Goal: Find contact information

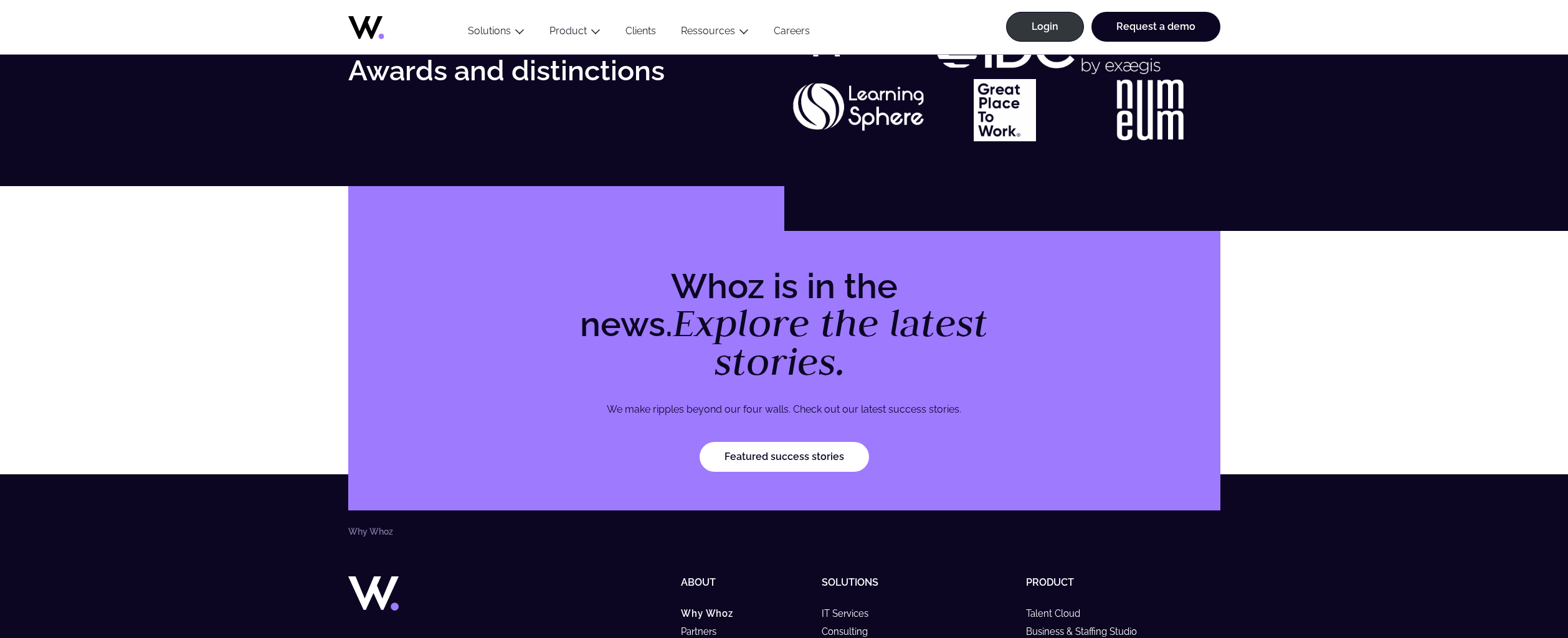
scroll to position [3826, 0]
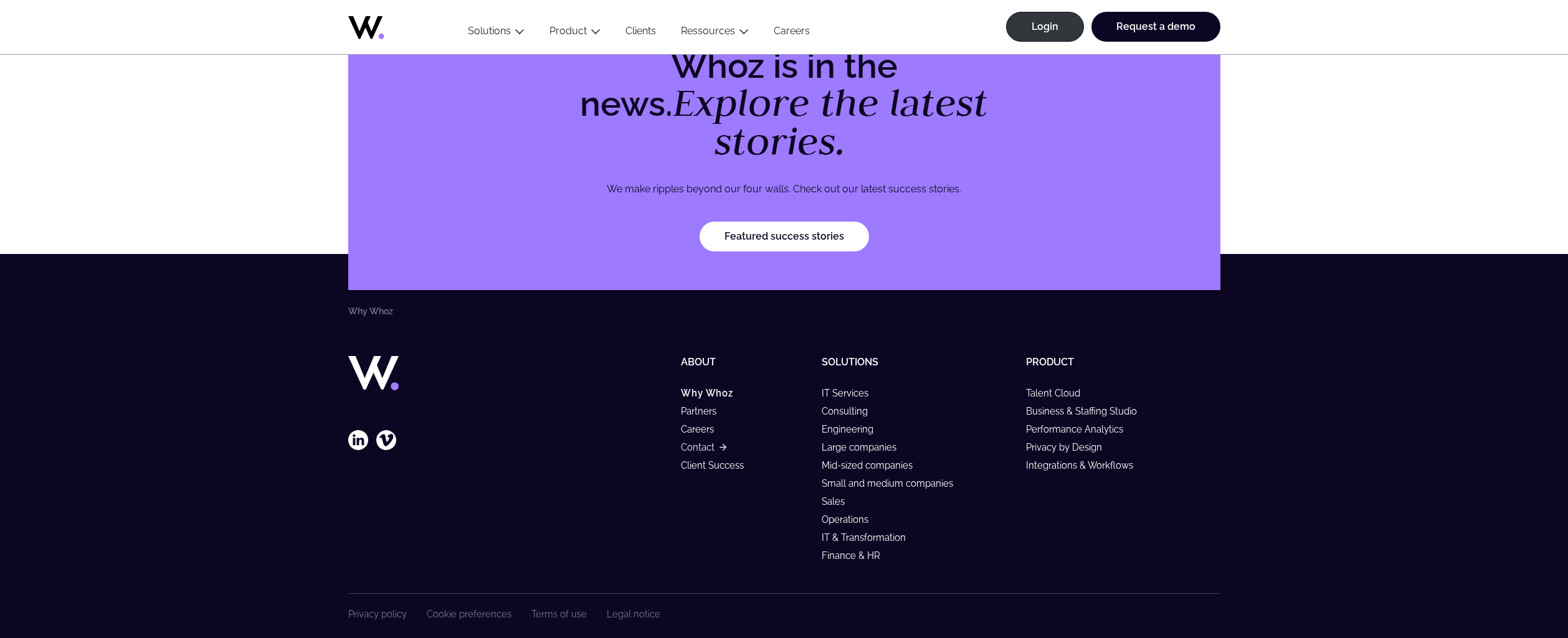
click at [689, 442] on link "Contact" at bounding box center [703, 448] width 45 height 11
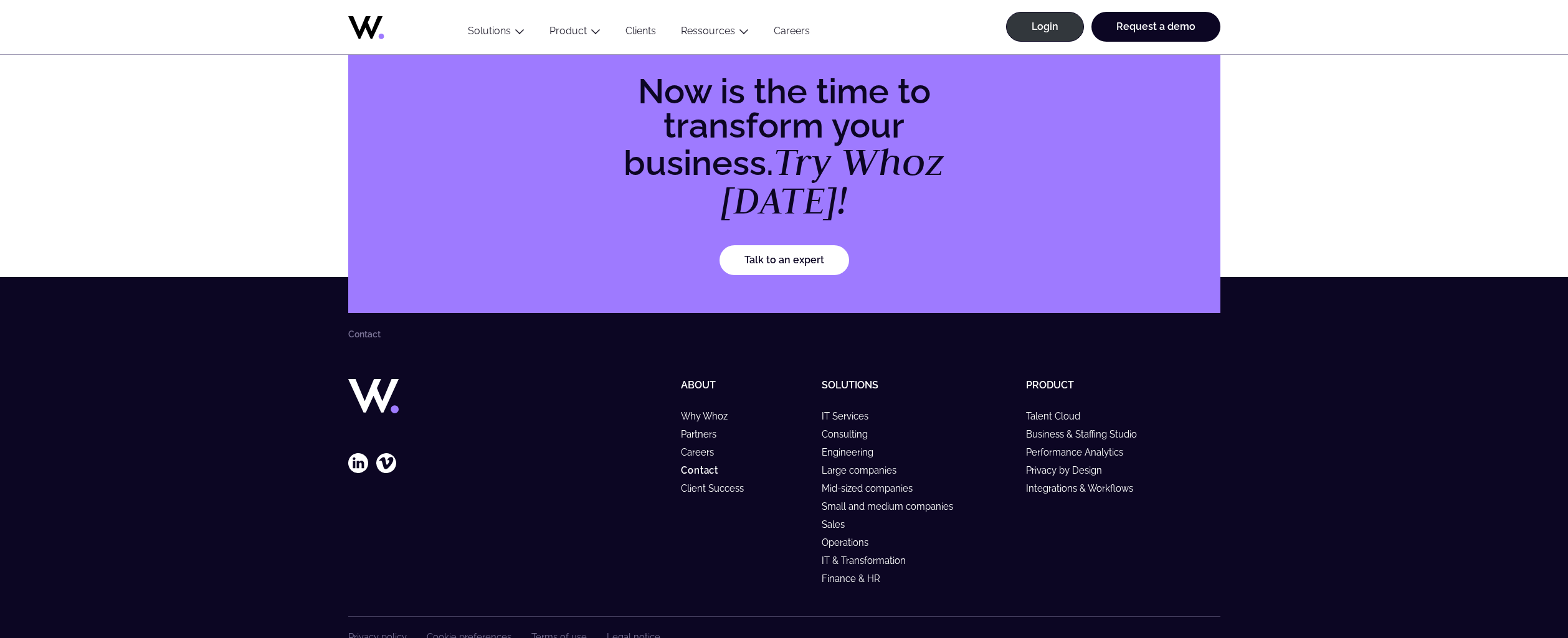
scroll to position [1472, 0]
click at [689, 446] on link "Careers" at bounding box center [703, 452] width 44 height 11
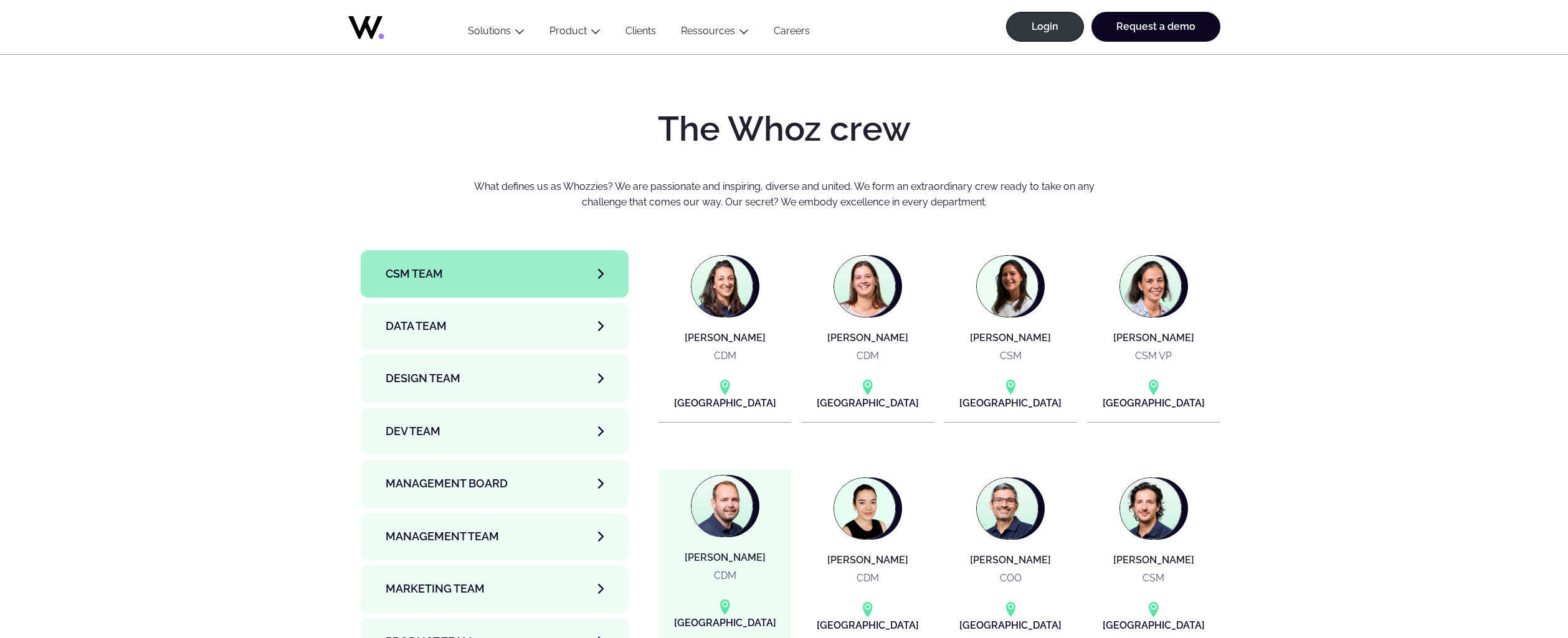
scroll to position [4048, 0]
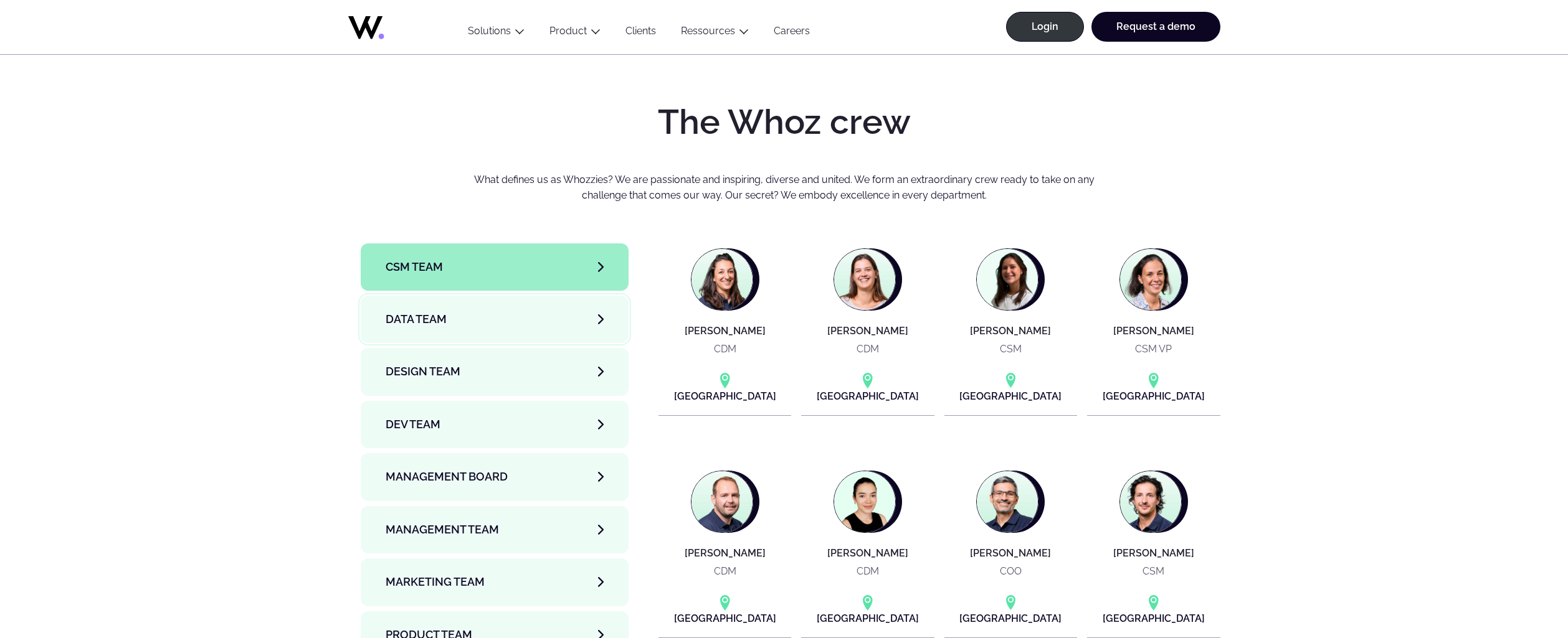
click at [523, 296] on link "Data team" at bounding box center [494, 319] width 268 height 47
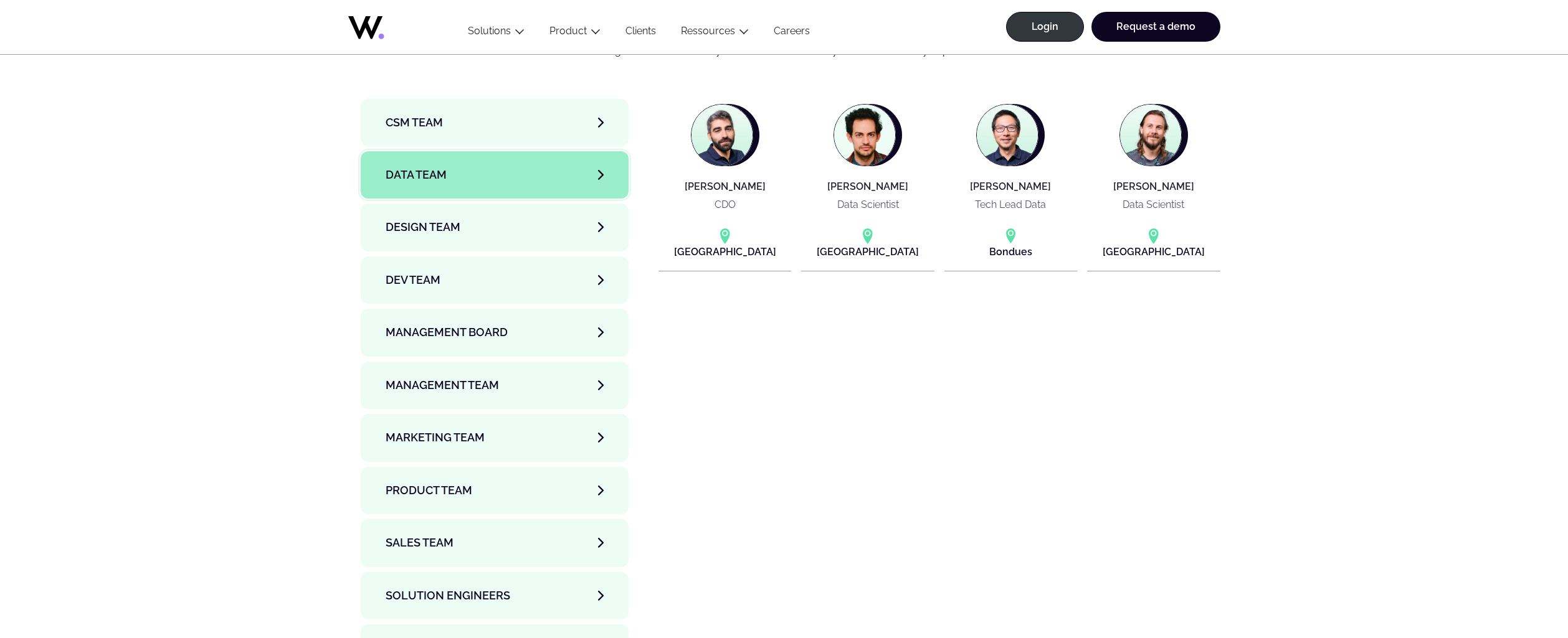
scroll to position [4297, 0]
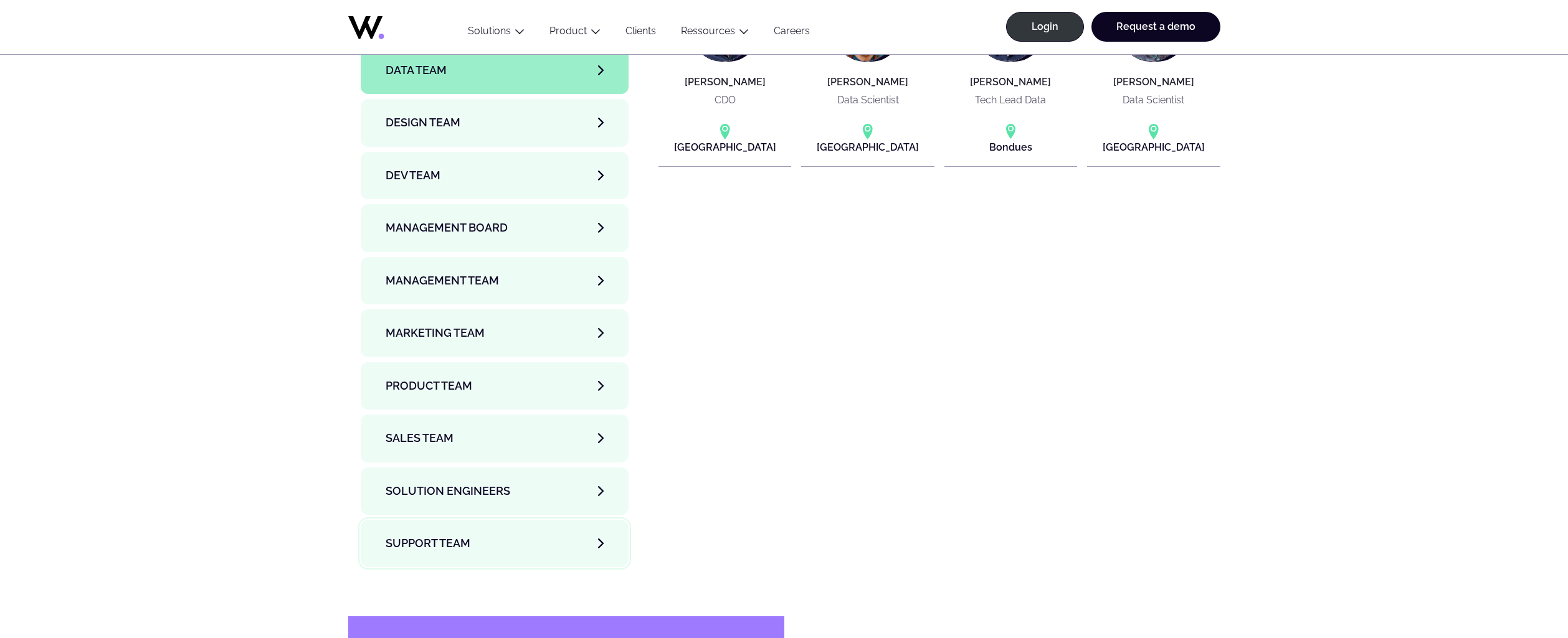
click at [451, 535] on span "Support team" at bounding box center [428, 544] width 85 height 17
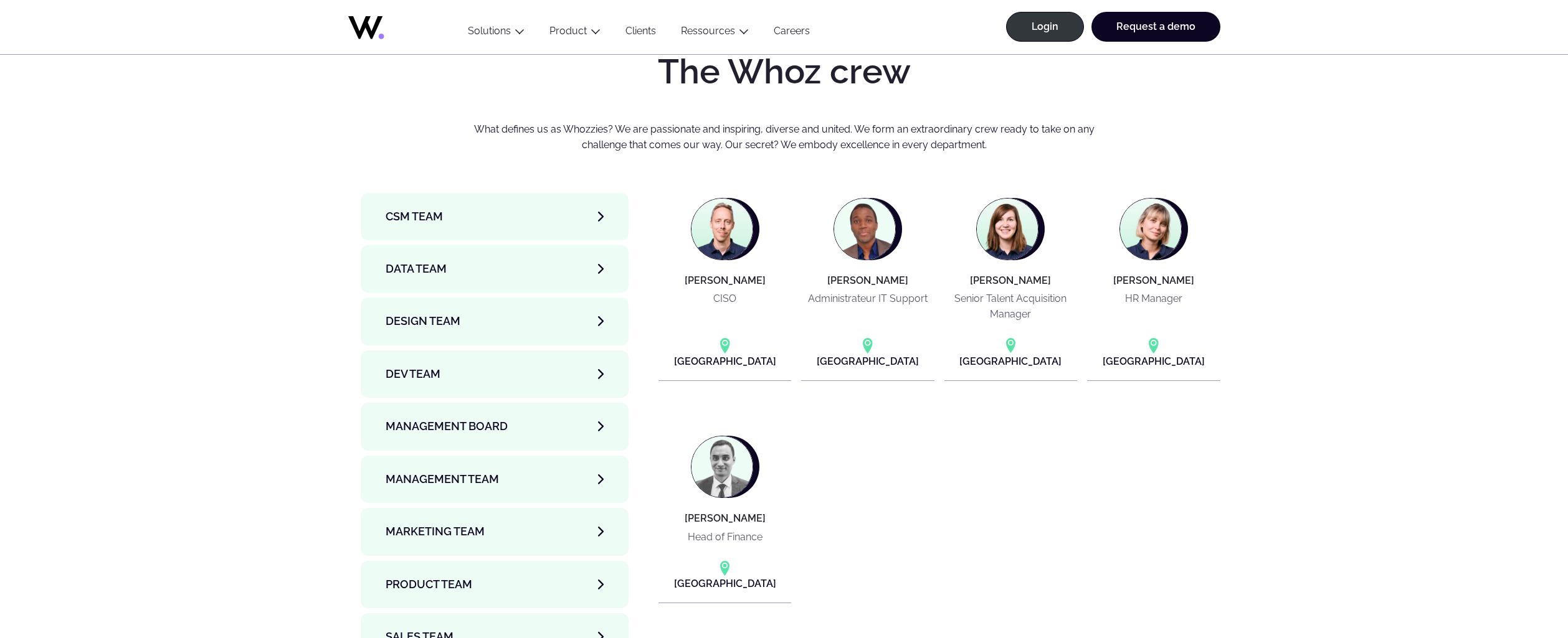
scroll to position [4048, 0]
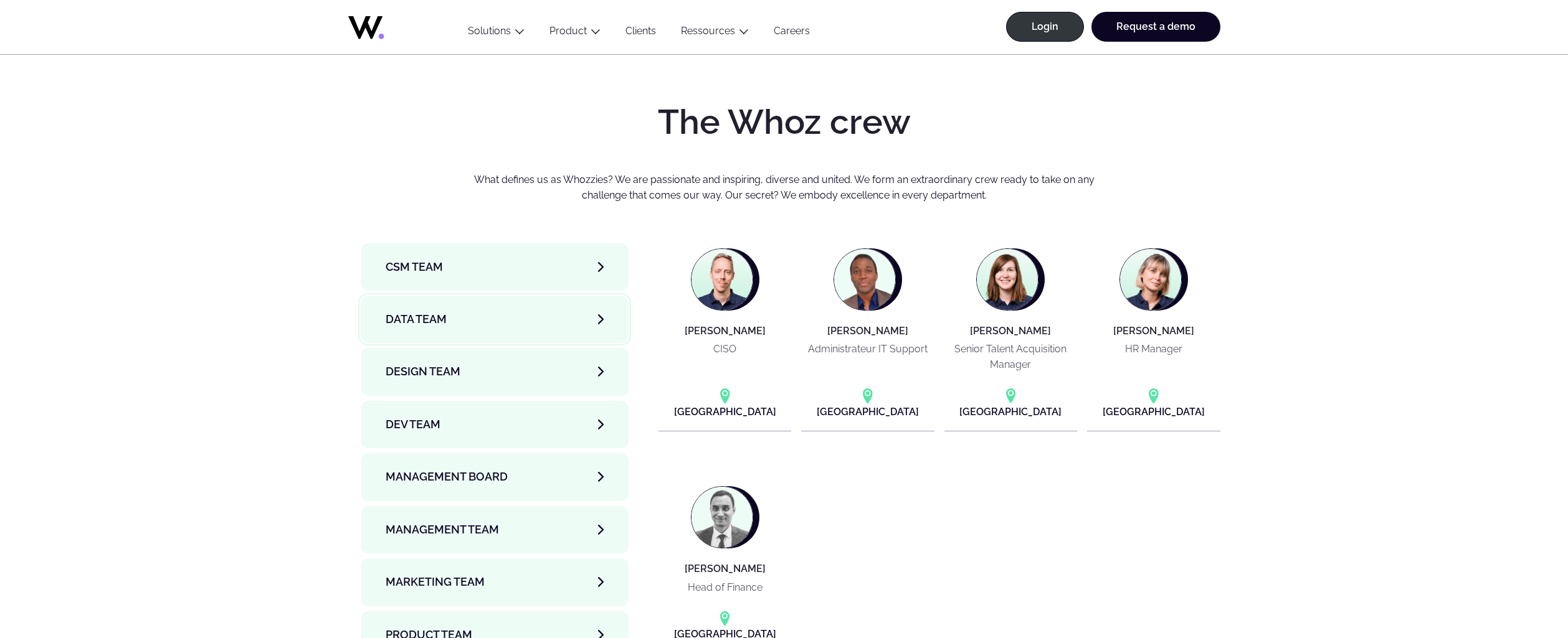
click at [430, 311] on span "Data team" at bounding box center [416, 319] width 61 height 17
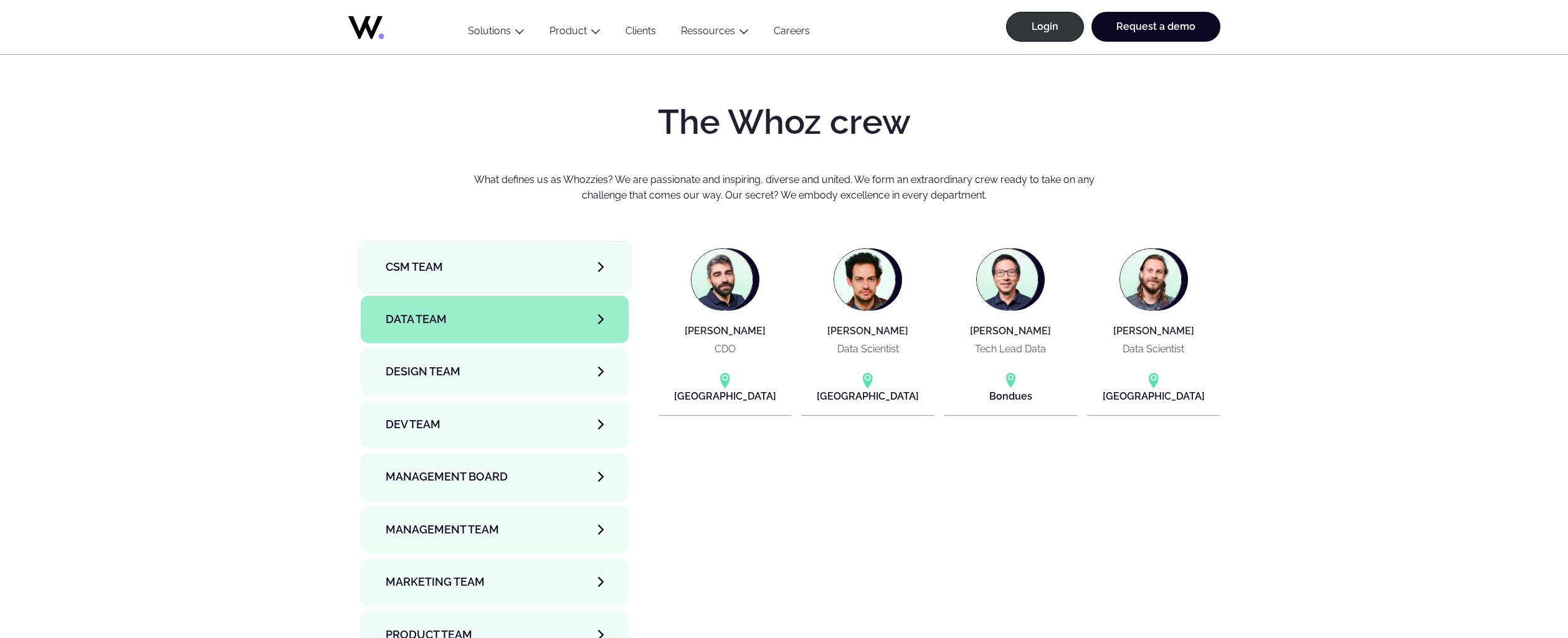
click at [521, 243] on link "CSM team" at bounding box center [494, 267] width 268 height 47
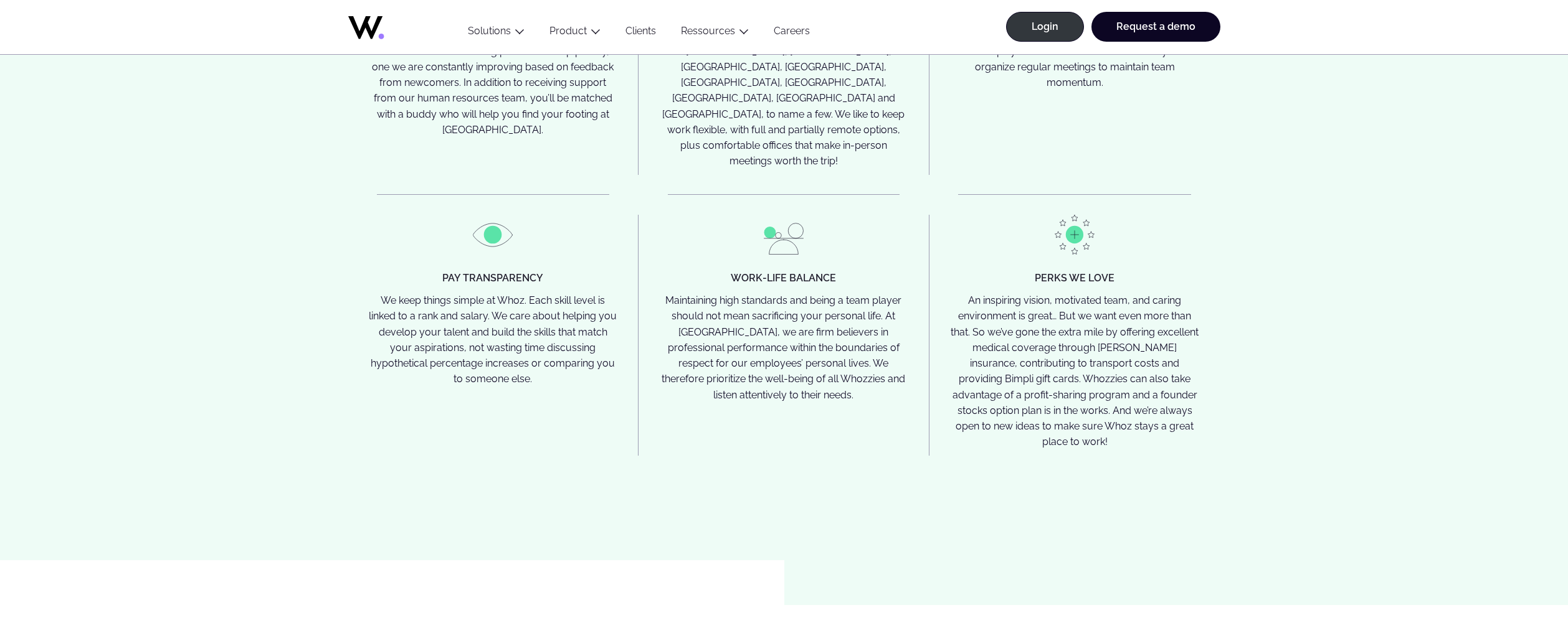
scroll to position [2989, 0]
